Goal: Task Accomplishment & Management: Manage account settings

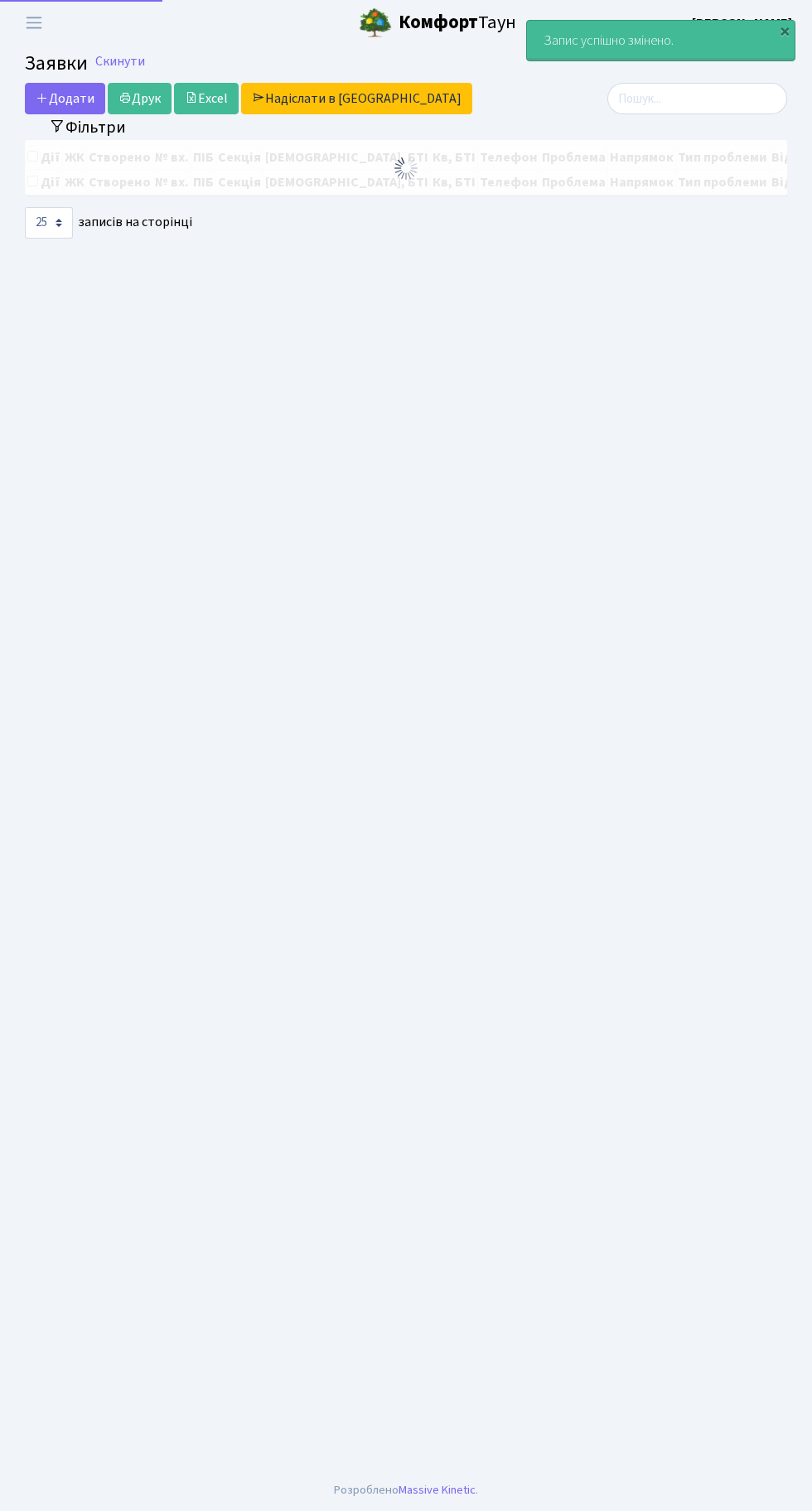
select select "25"
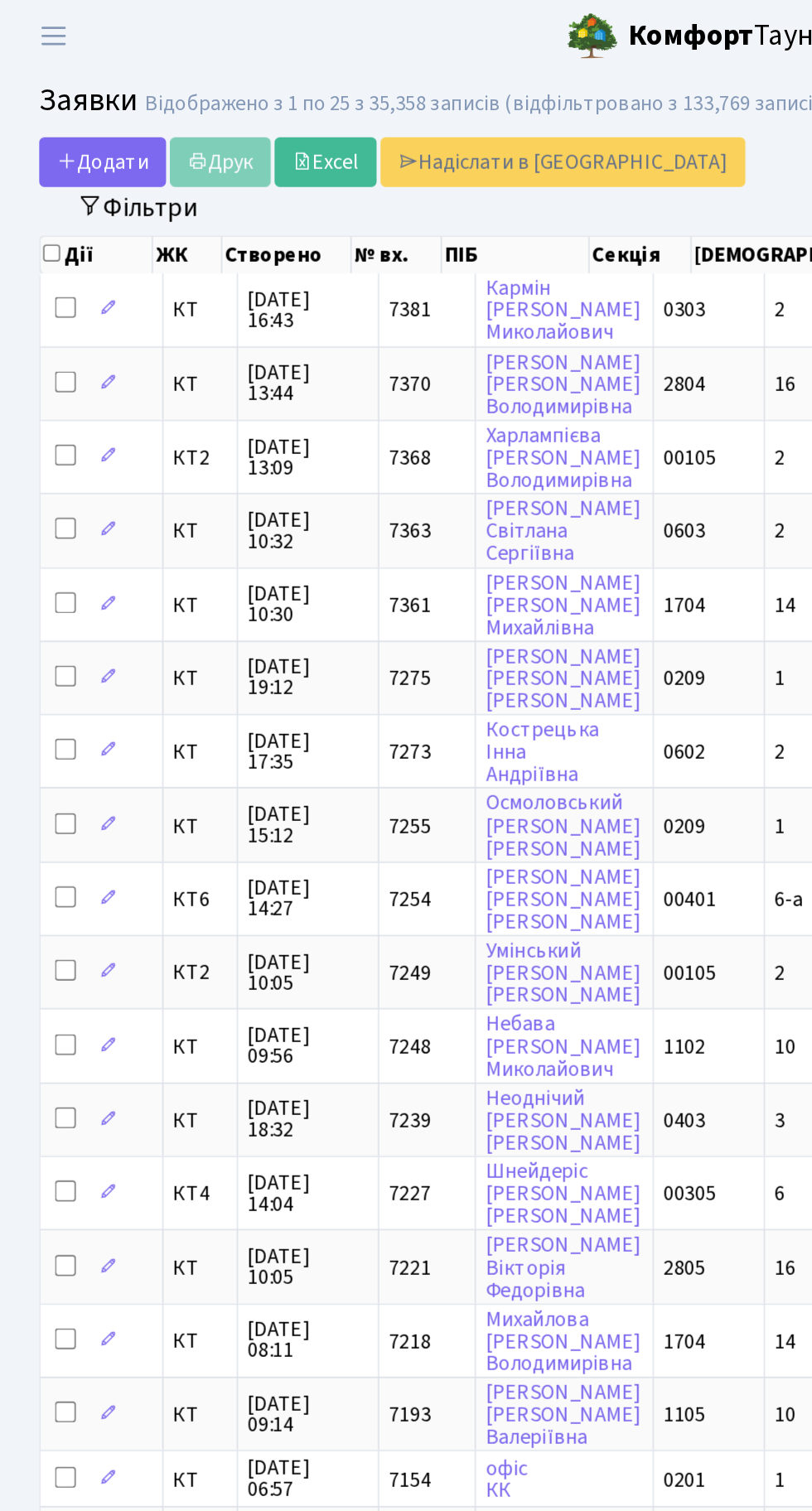
scroll to position [0, 215]
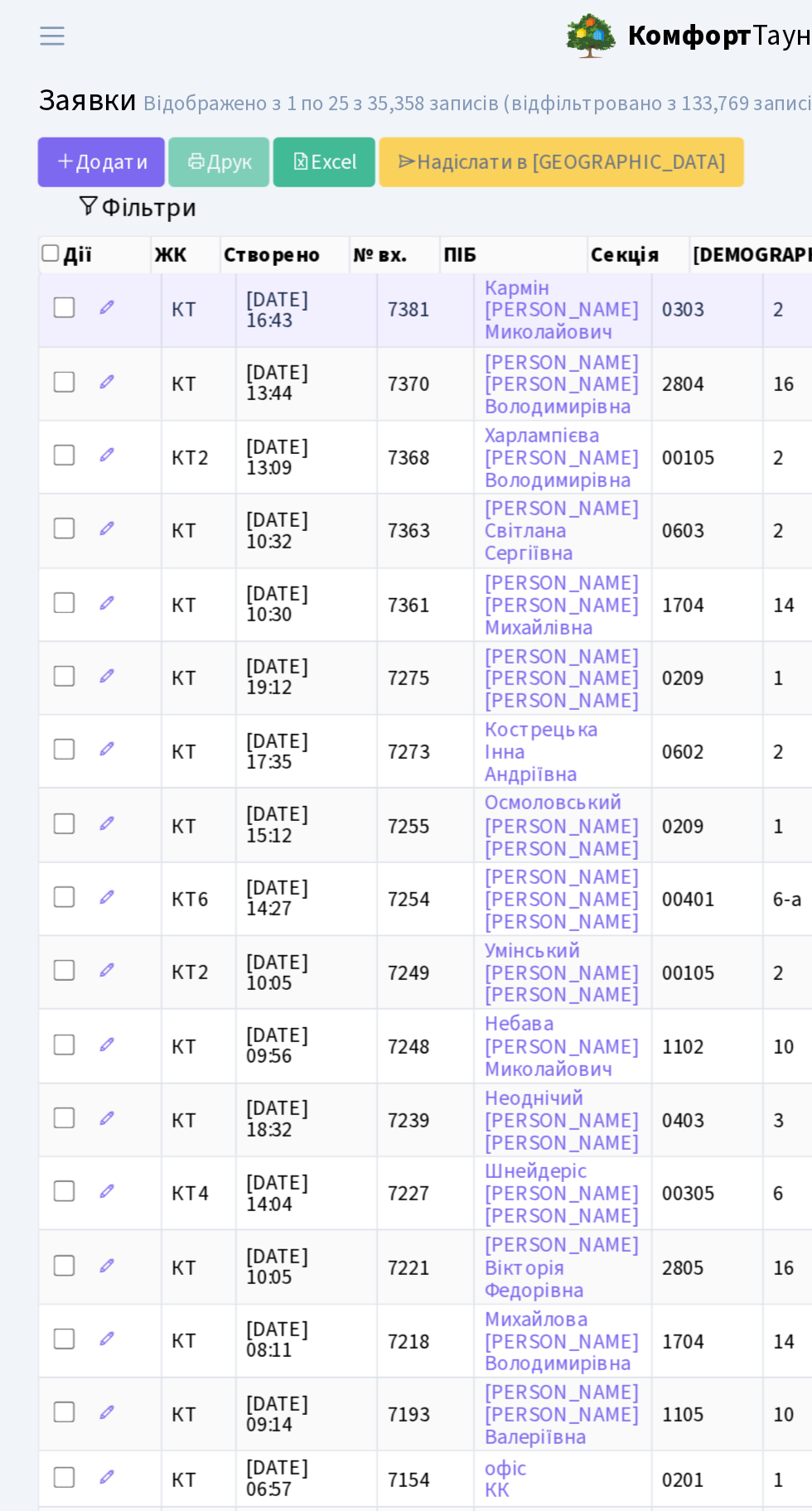
click at [268, 201] on td "7381" at bounding box center [271, 195] width 62 height 45
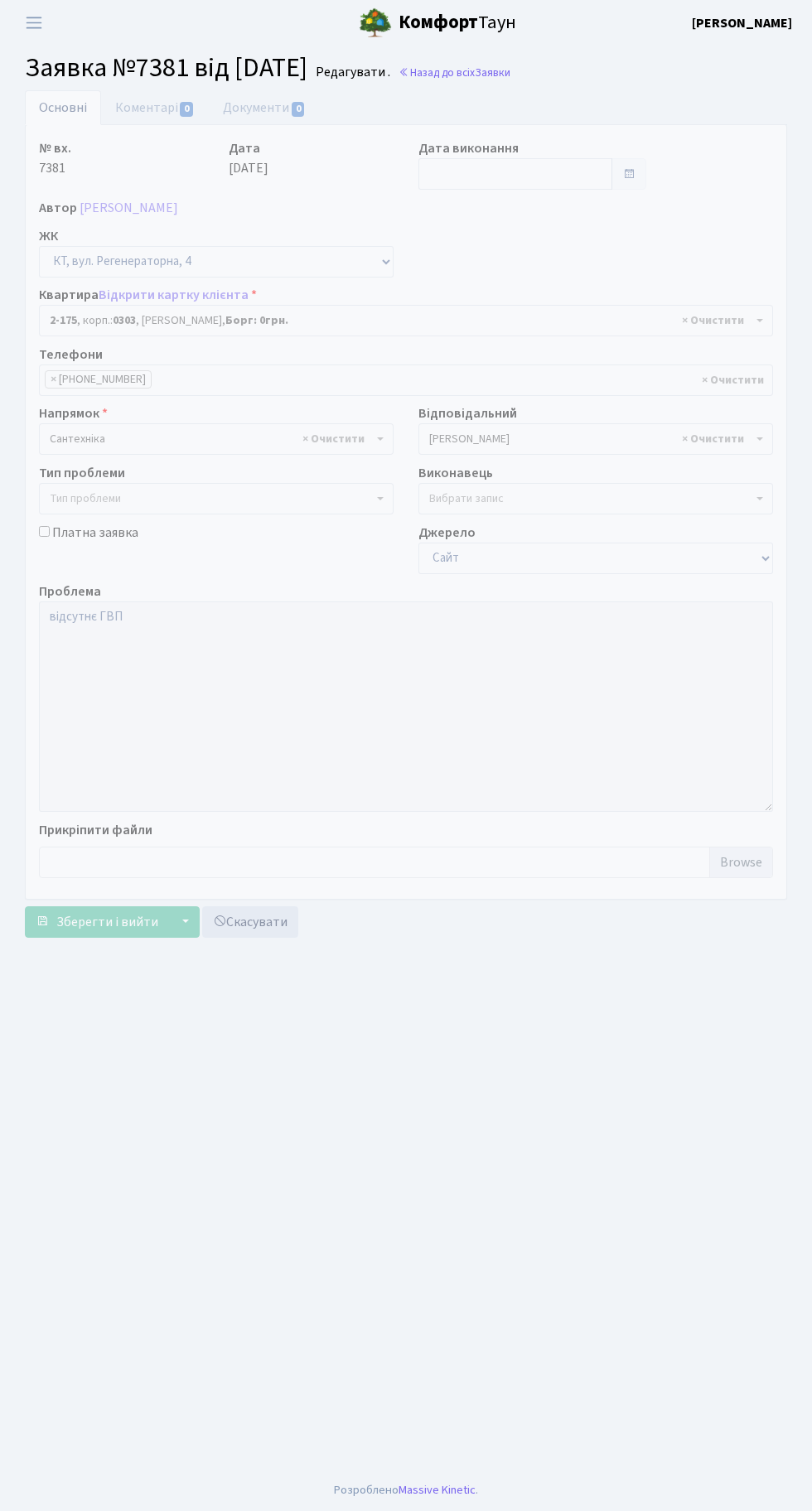
select select "588"
